Goal: Task Accomplishment & Management: Complete application form

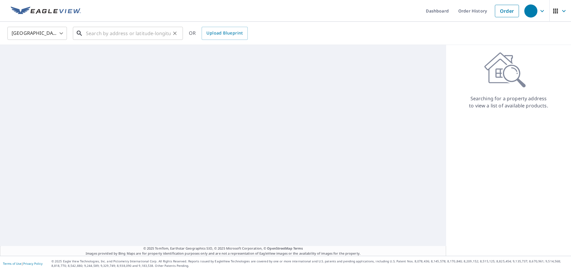
click at [151, 37] on input "text" at bounding box center [128, 33] width 85 height 17
paste input "[STREET_ADDRESS]"
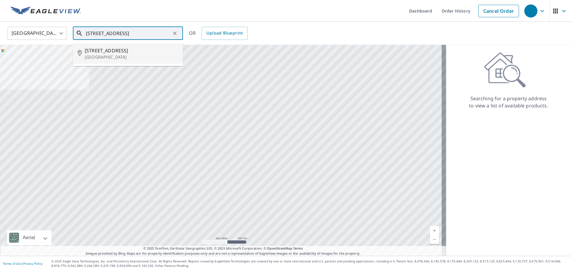
click at [119, 50] on span "[STREET_ADDRESS]" at bounding box center [131, 50] width 93 height 7
type input "[STREET_ADDRESS]"
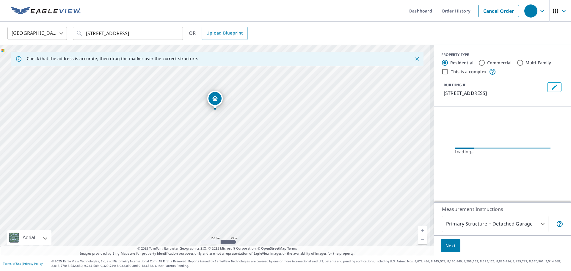
click at [441, 248] on button "Next" at bounding box center [451, 245] width 20 height 13
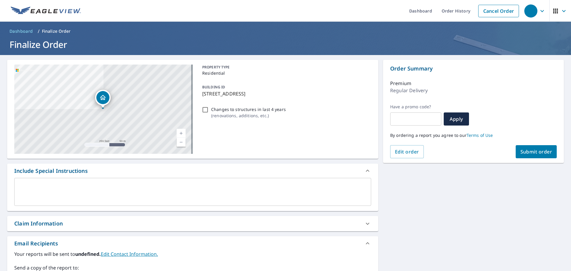
click at [521, 150] on span "Submit order" at bounding box center [537, 151] width 32 height 7
